Goal: Transaction & Acquisition: Purchase product/service

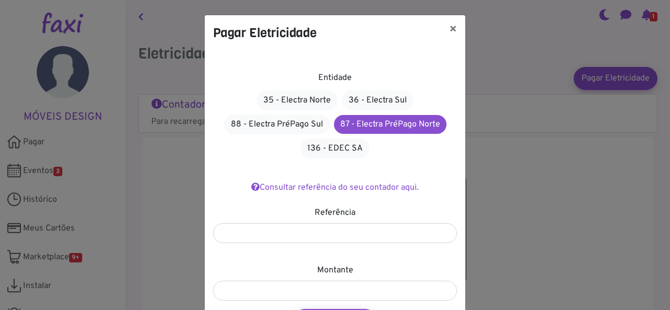
scroll to position [67, 0]
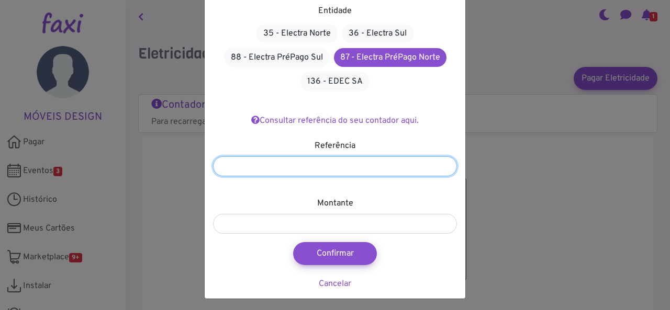
click at [242, 160] on input "number" at bounding box center [335, 167] width 244 height 20
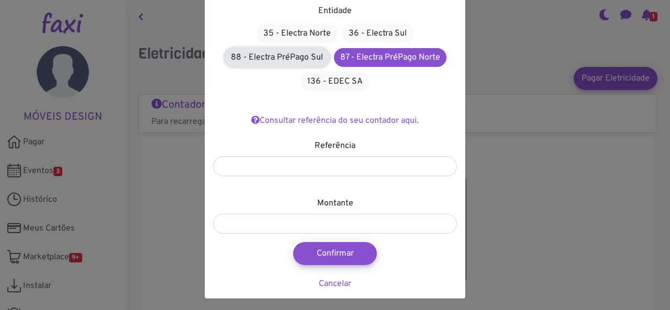
click at [270, 57] on link "88 - Electra PréPago Sul" at bounding box center [277, 58] width 106 height 20
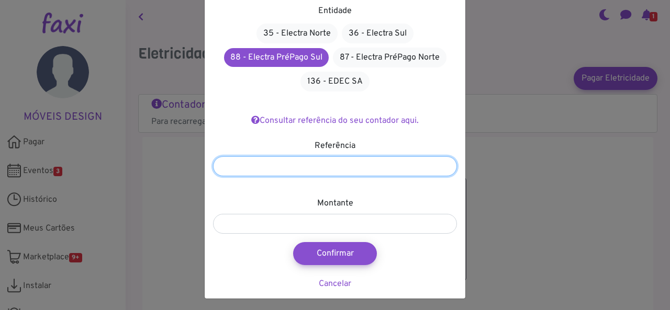
click at [308, 172] on input "number" at bounding box center [335, 167] width 244 height 20
type input "*******"
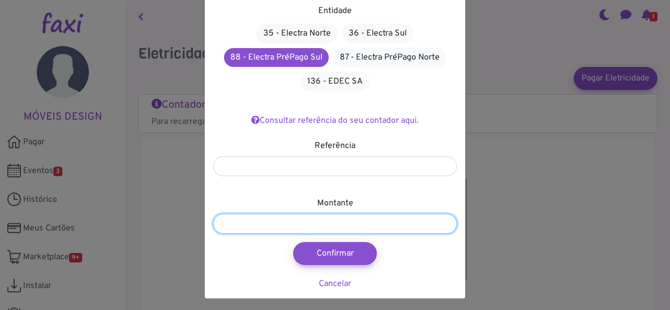
click at [318, 229] on input "number" at bounding box center [335, 224] width 244 height 20
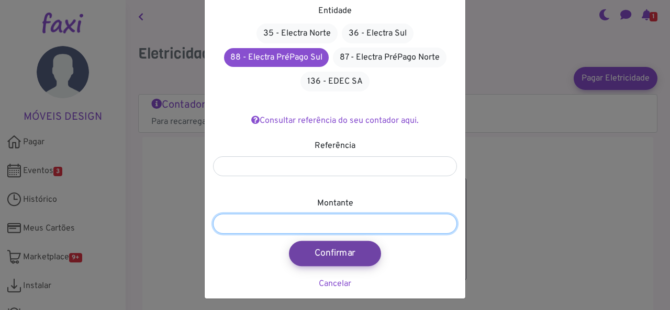
type input "*****"
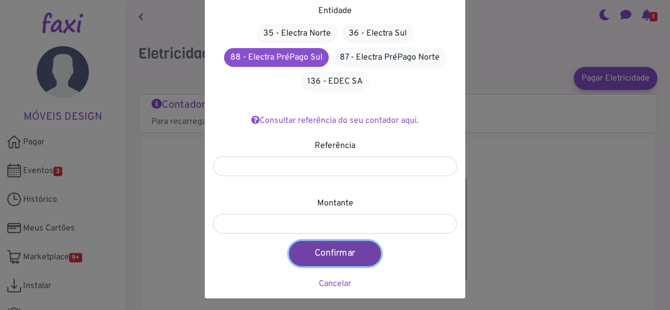
click at [341, 252] on button "Confirmar" at bounding box center [335, 253] width 92 height 25
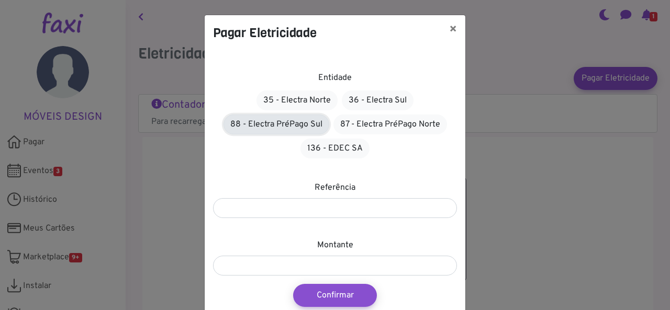
click at [265, 122] on link "88 - Electra PréPago Sul" at bounding box center [277, 125] width 106 height 20
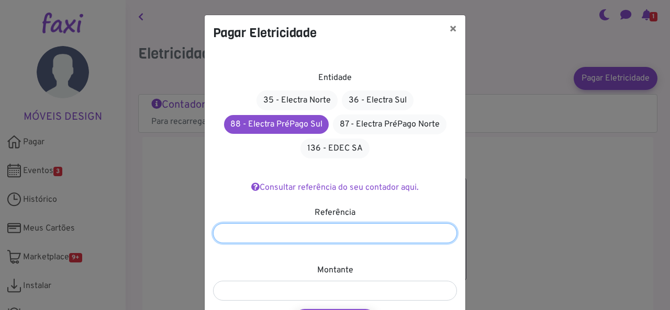
click at [285, 235] on input "number" at bounding box center [335, 234] width 244 height 20
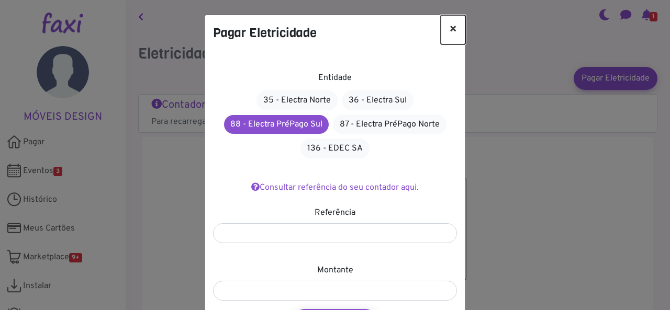
click at [453, 26] on button "×" at bounding box center [453, 29] width 25 height 29
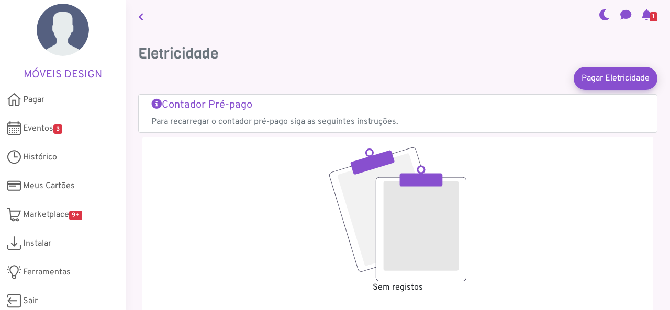
scroll to position [47, 0]
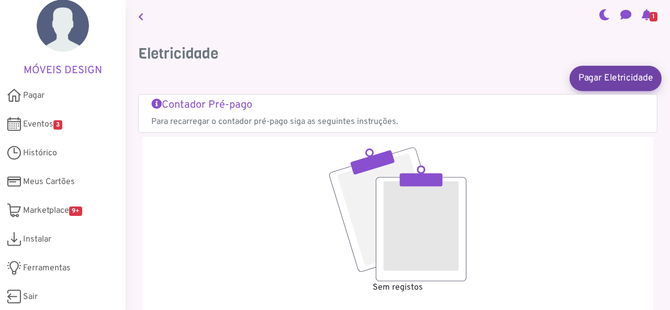
click at [586, 78] on link "Pagar Eletricidade" at bounding box center [615, 77] width 92 height 25
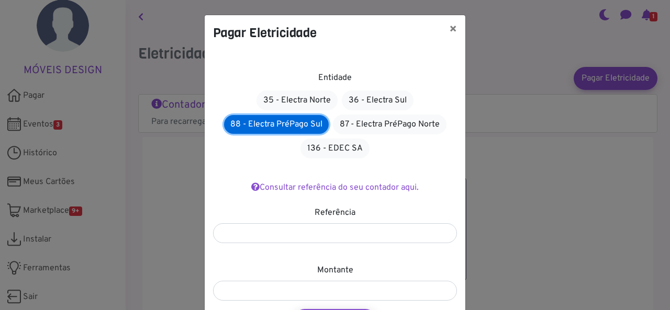
click at [254, 119] on link "88 - Electra PréPago Sul" at bounding box center [276, 124] width 105 height 19
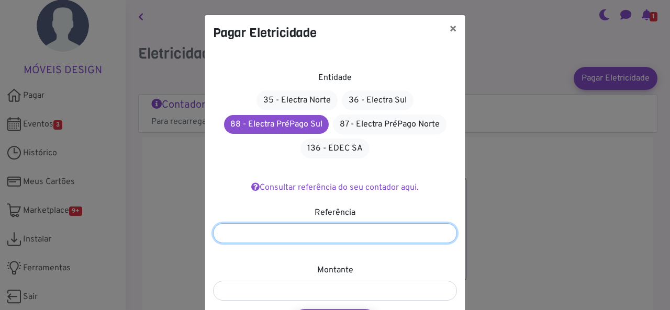
click at [256, 233] on input "number" at bounding box center [335, 234] width 244 height 20
type input "*******"
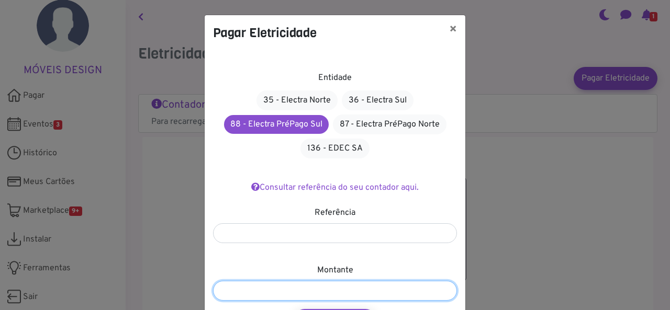
click at [285, 286] on input "number" at bounding box center [335, 291] width 244 height 20
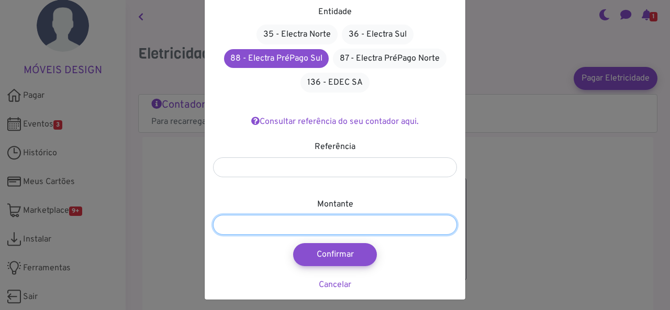
scroll to position [69, 0]
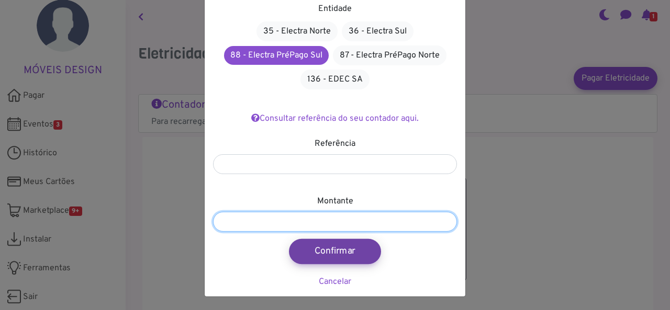
type input "*****"
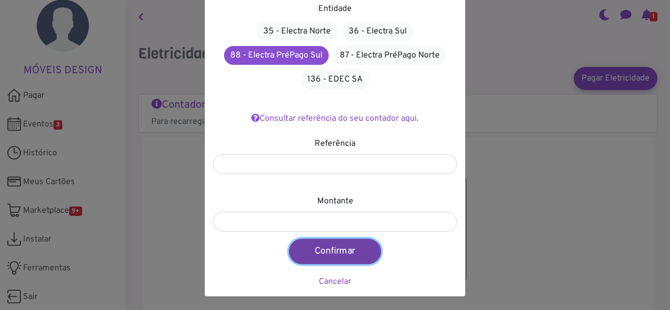
click at [336, 249] on button "Confirmar" at bounding box center [335, 251] width 92 height 25
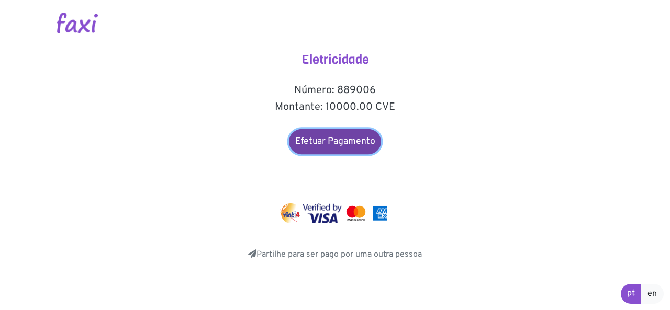
click at [322, 146] on link "Efetuar Pagamento" at bounding box center [335, 141] width 92 height 25
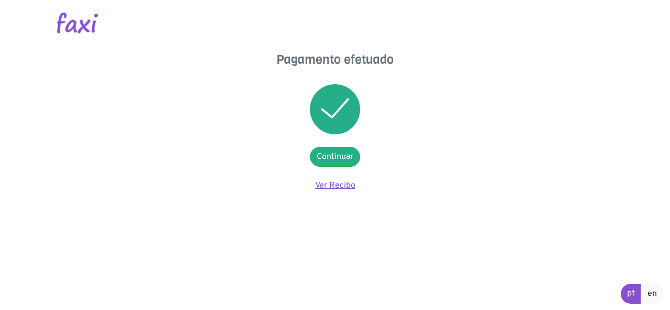
click at [334, 182] on link "Ver Recibo" at bounding box center [335, 186] width 40 height 10
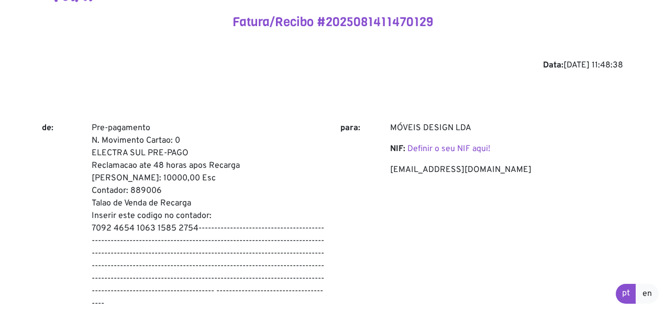
scroll to position [35, 0]
